Goal: Task Accomplishment & Management: Complete application form

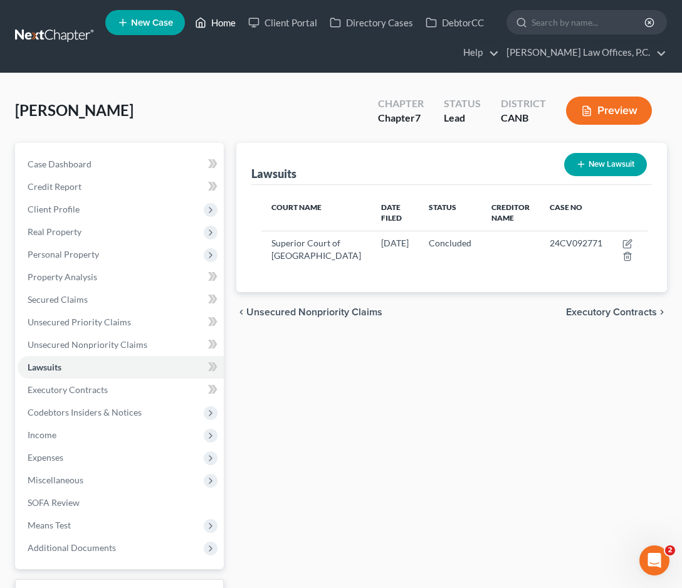
click at [216, 17] on link "Home" at bounding box center [215, 22] width 53 height 23
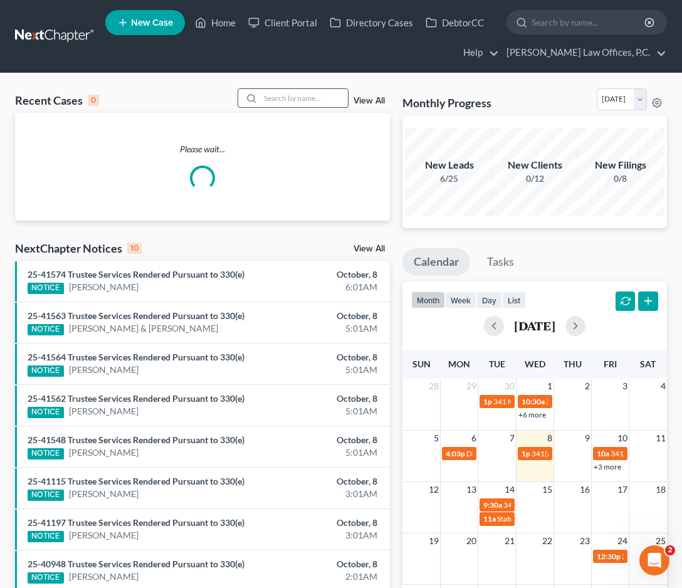
click at [292, 102] on input "search" at bounding box center [304, 98] width 88 height 18
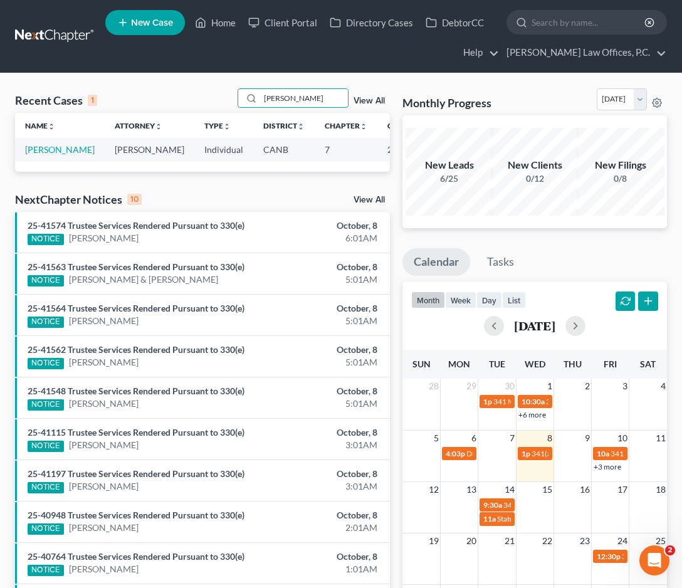
type input "[PERSON_NAME]"
click at [25, 155] on td "[PERSON_NAME]" at bounding box center [60, 149] width 90 height 23
click at [33, 155] on link "[PERSON_NAME]" at bounding box center [60, 149] width 70 height 11
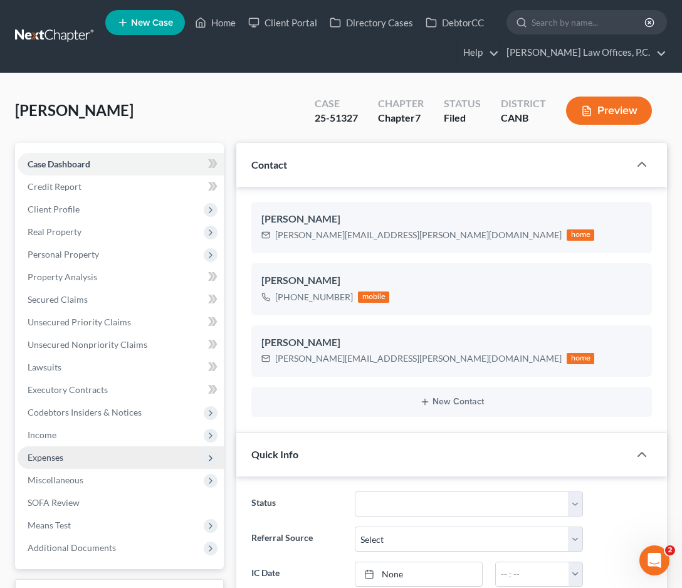
click at [87, 450] on span "Expenses" at bounding box center [121, 457] width 206 height 23
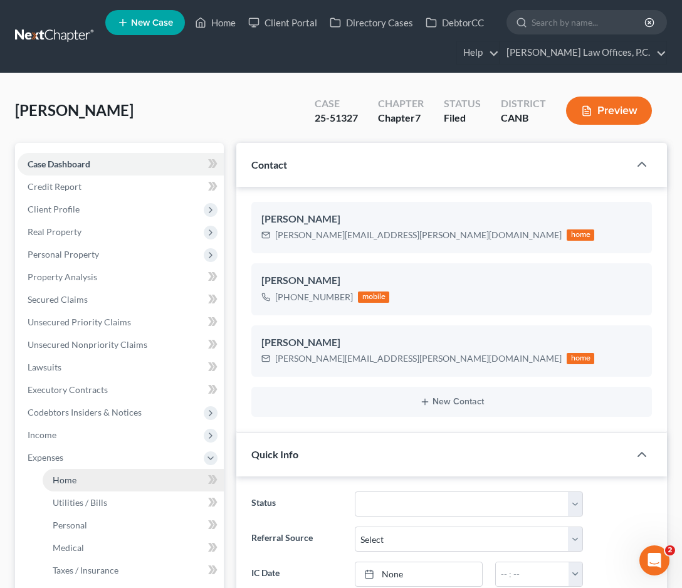
click at [84, 480] on link "Home" at bounding box center [133, 480] width 181 height 23
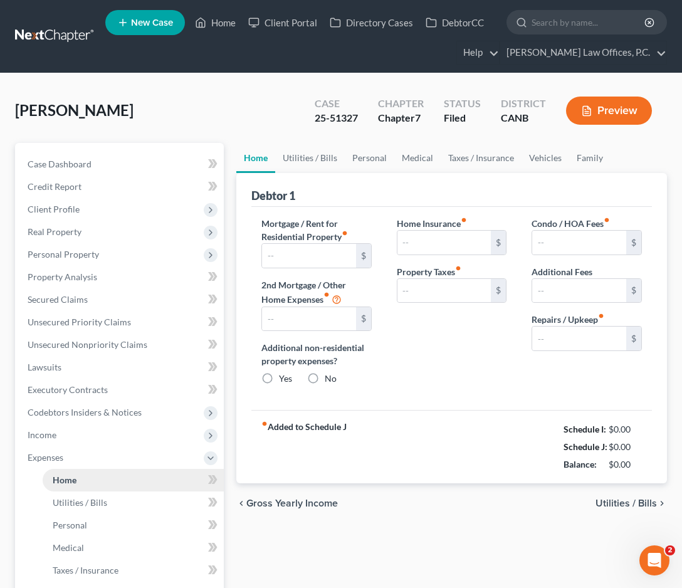
type input "3,100.00"
type input "0.00"
radio input "true"
type input "0.00"
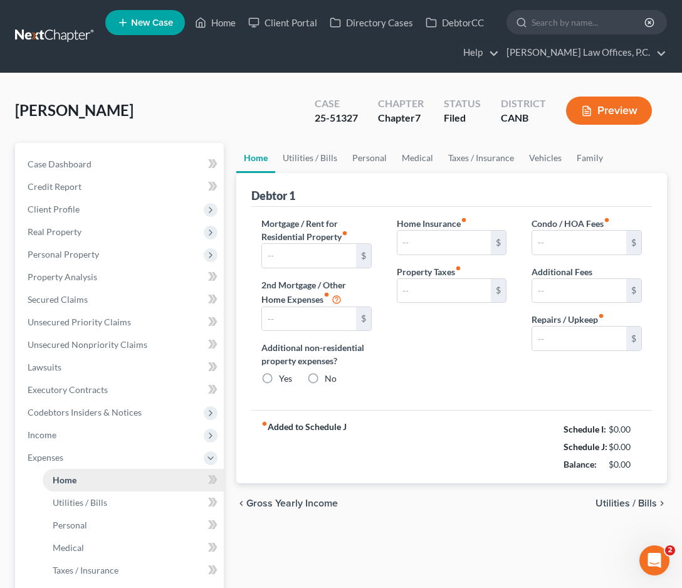
type input "0.00"
